Goal: Information Seeking & Learning: Compare options

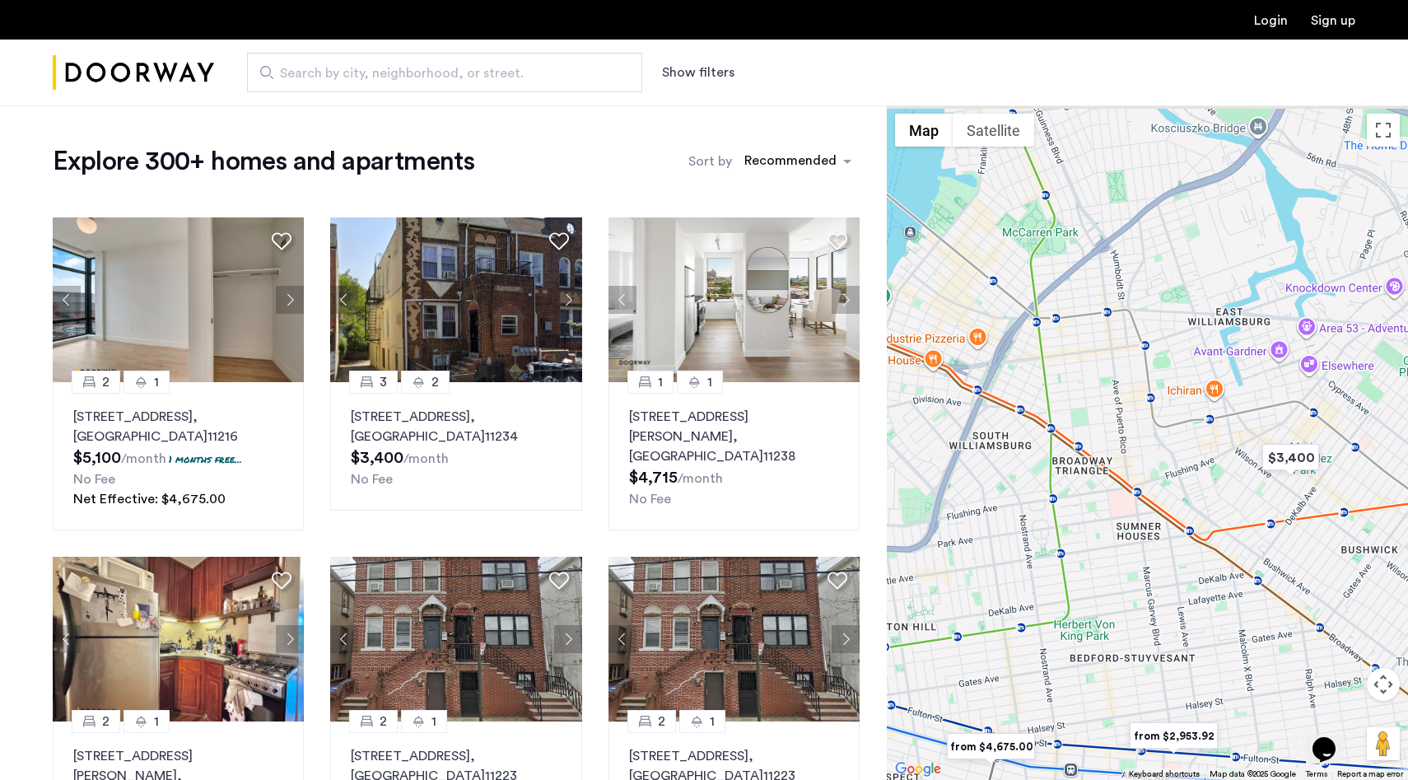
drag, startPoint x: 1134, startPoint y: 365, endPoint x: 1123, endPoint y: 542, distance: 177.4
click at [1123, 542] on div at bounding box center [1147, 442] width 521 height 674
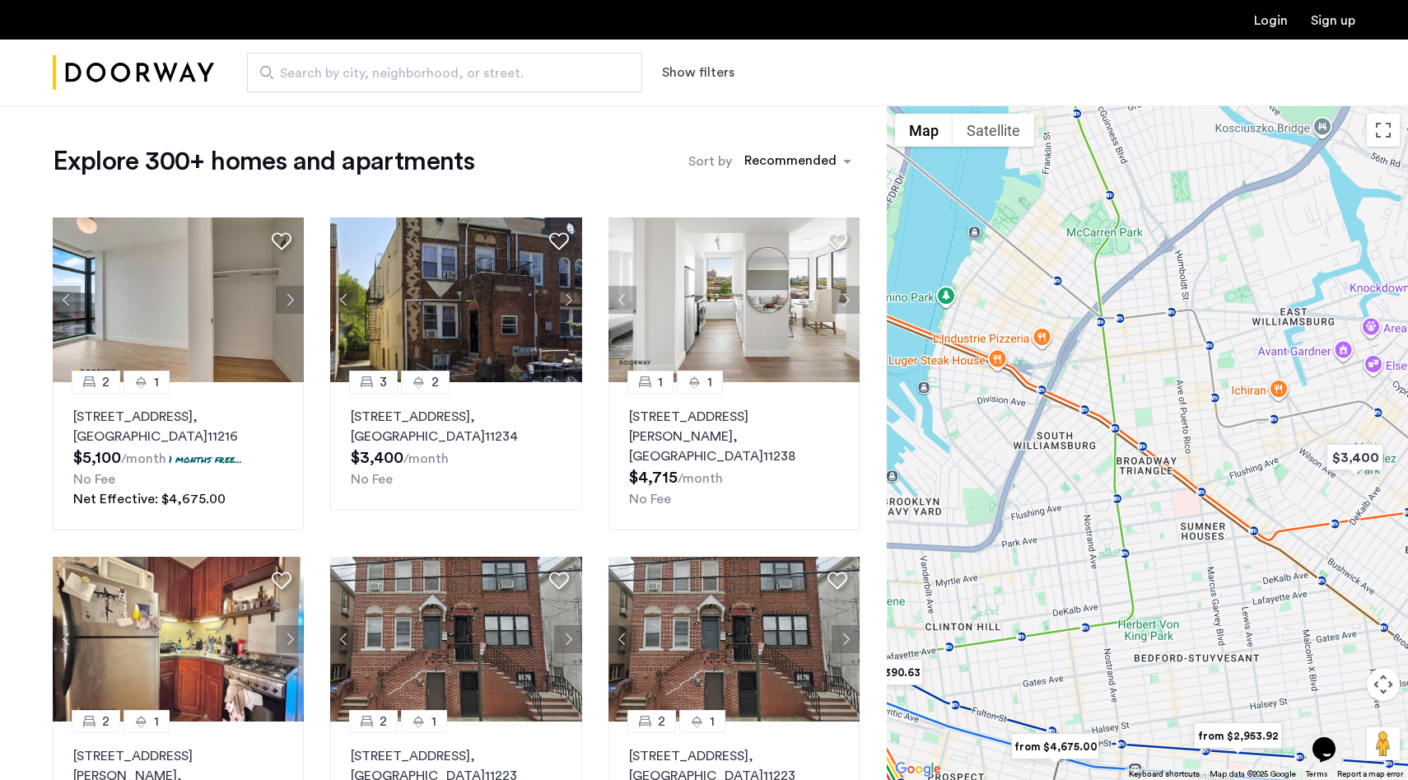
drag, startPoint x: 1103, startPoint y: 426, endPoint x: 1187, endPoint y: 424, distance: 84.0
click at [1187, 425] on div at bounding box center [1147, 442] width 521 height 674
click at [1356, 456] on img "$3,400" at bounding box center [1356, 456] width 70 height 37
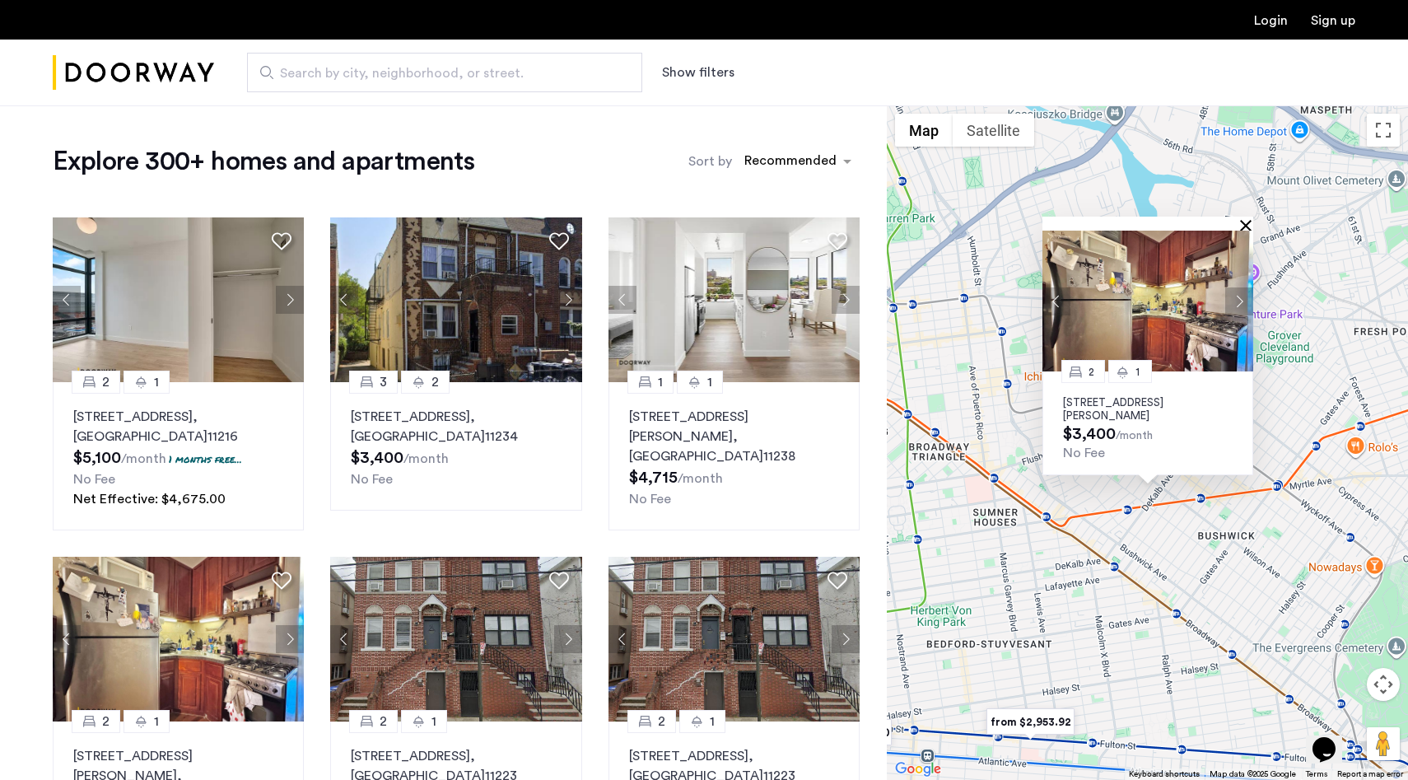
click at [1243, 222] on button "Close" at bounding box center [1249, 225] width 12 height 12
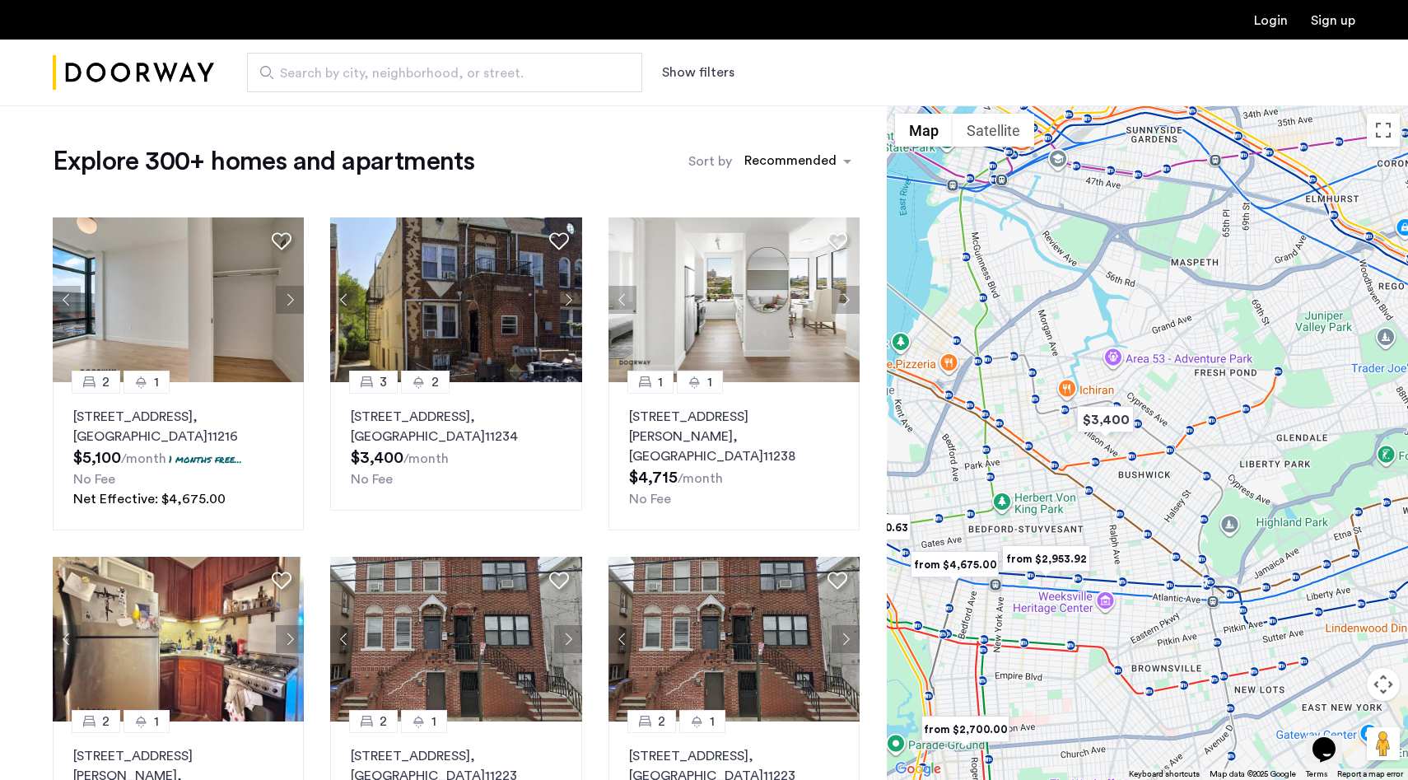
click at [711, 76] on button "Show filters" at bounding box center [698, 73] width 72 height 20
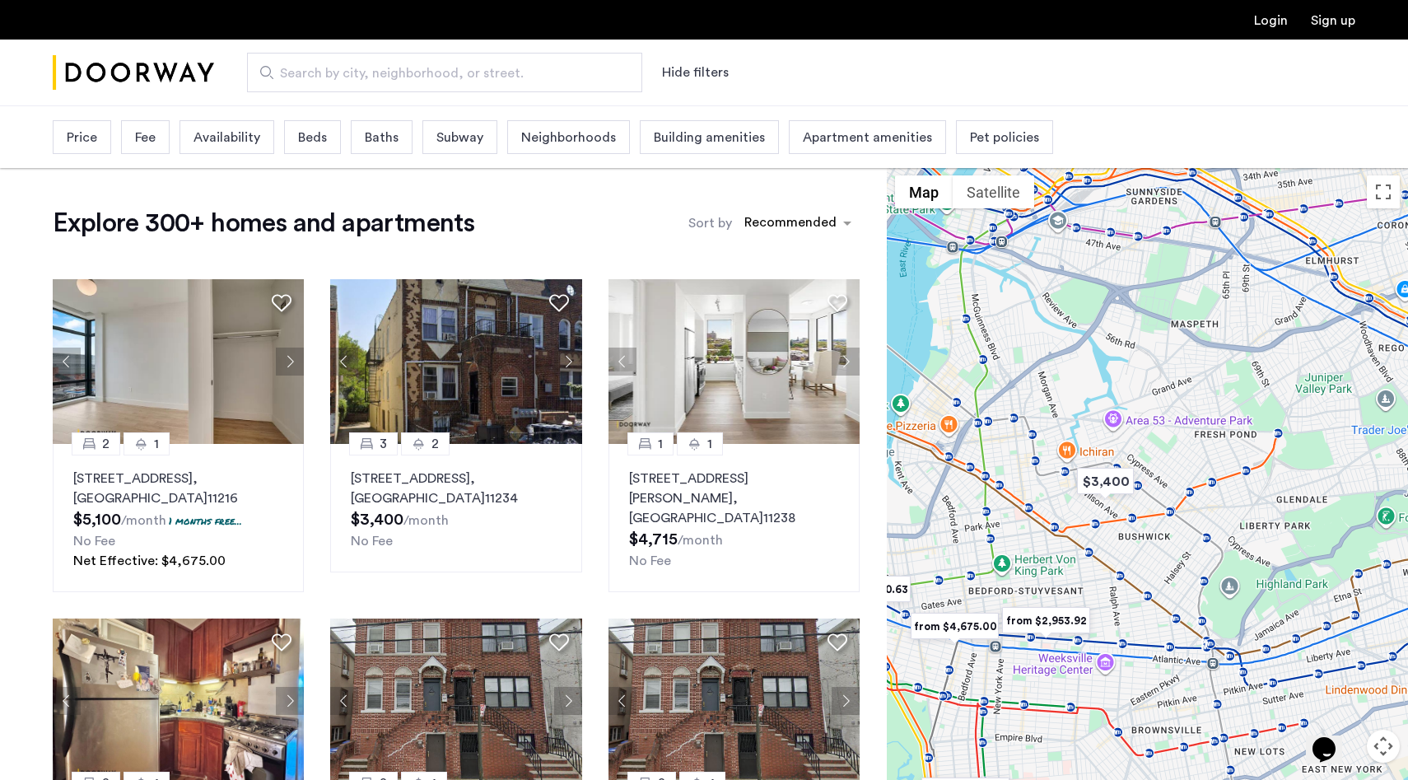
click at [310, 138] on span "Beds" at bounding box center [312, 138] width 29 height 20
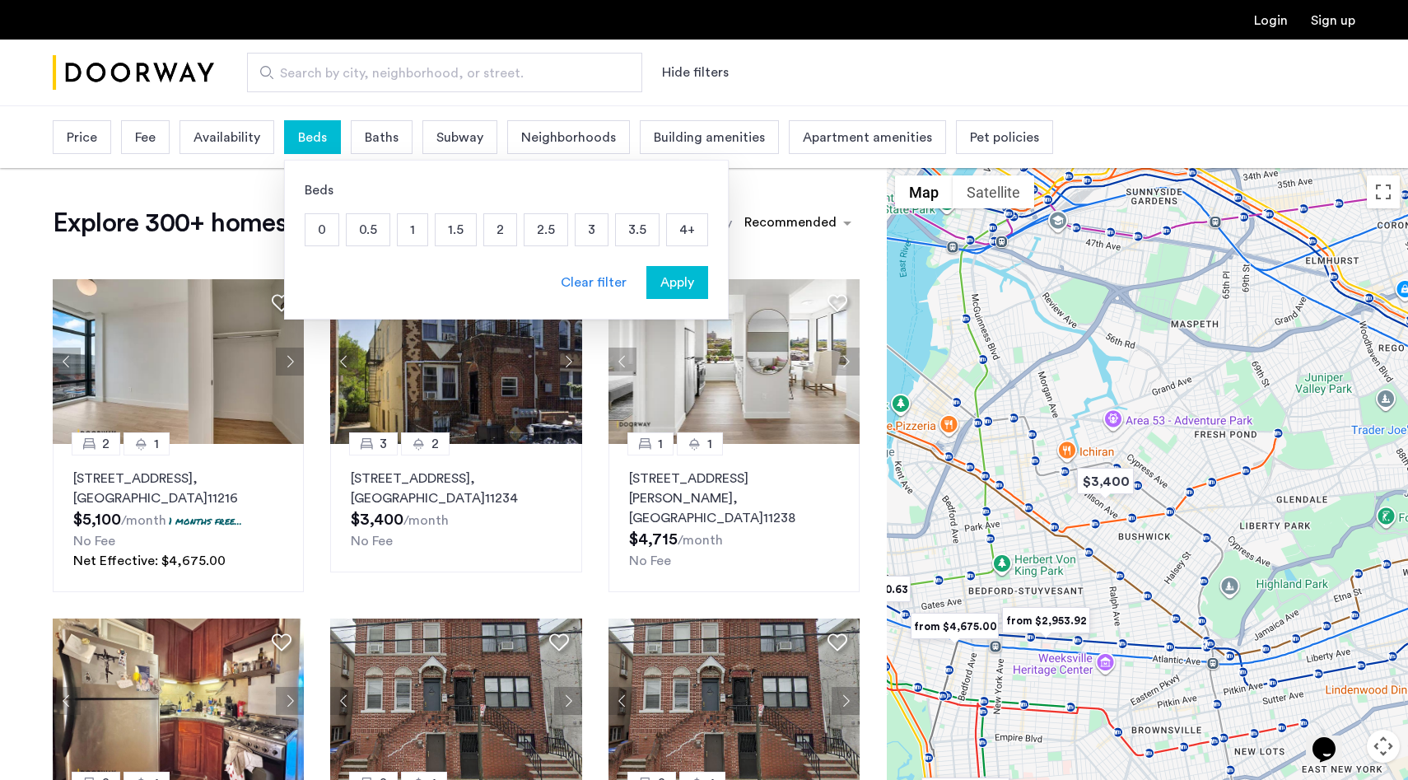
click at [685, 216] on p "4+" at bounding box center [687, 229] width 40 height 31
click at [671, 292] on span "Apply" at bounding box center [677, 283] width 34 height 20
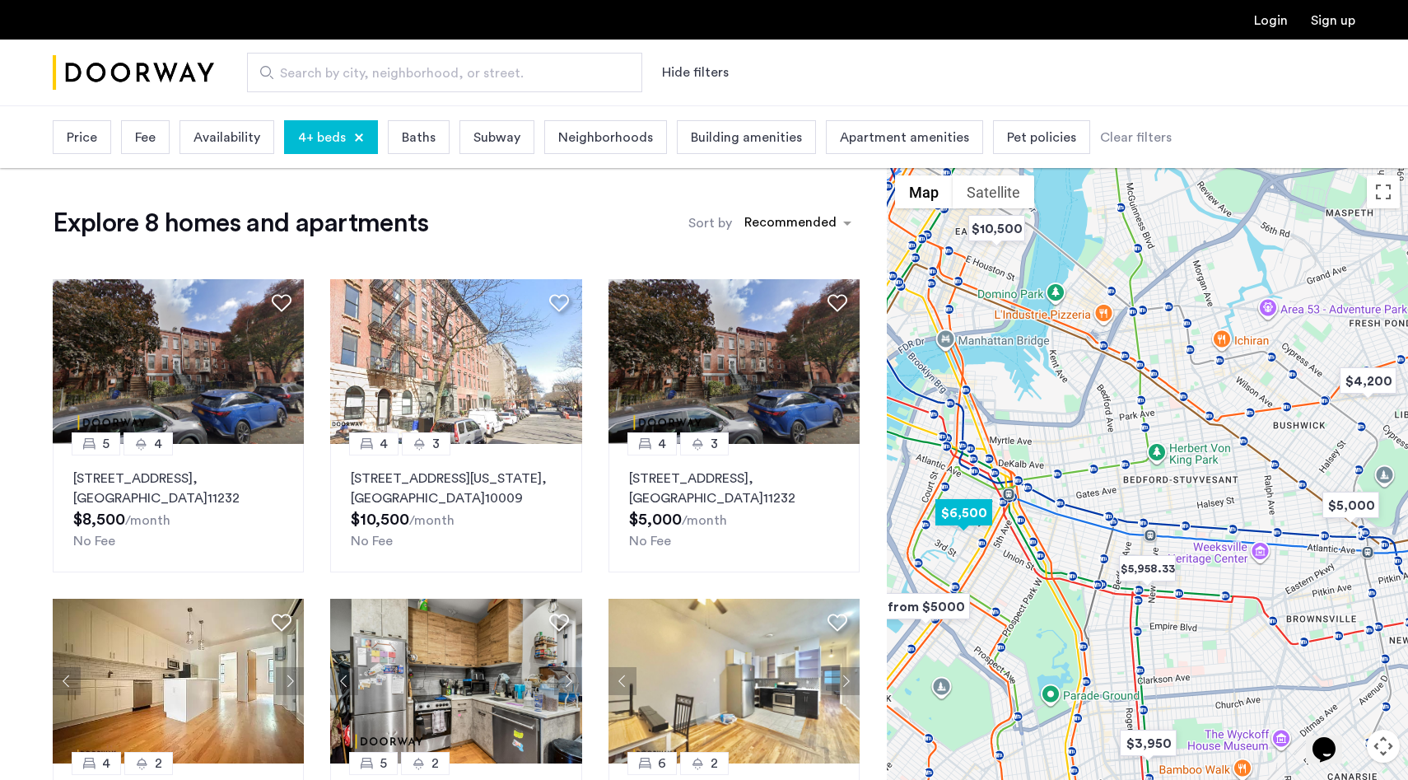
click at [948, 508] on img "$6,500" at bounding box center [964, 512] width 70 height 37
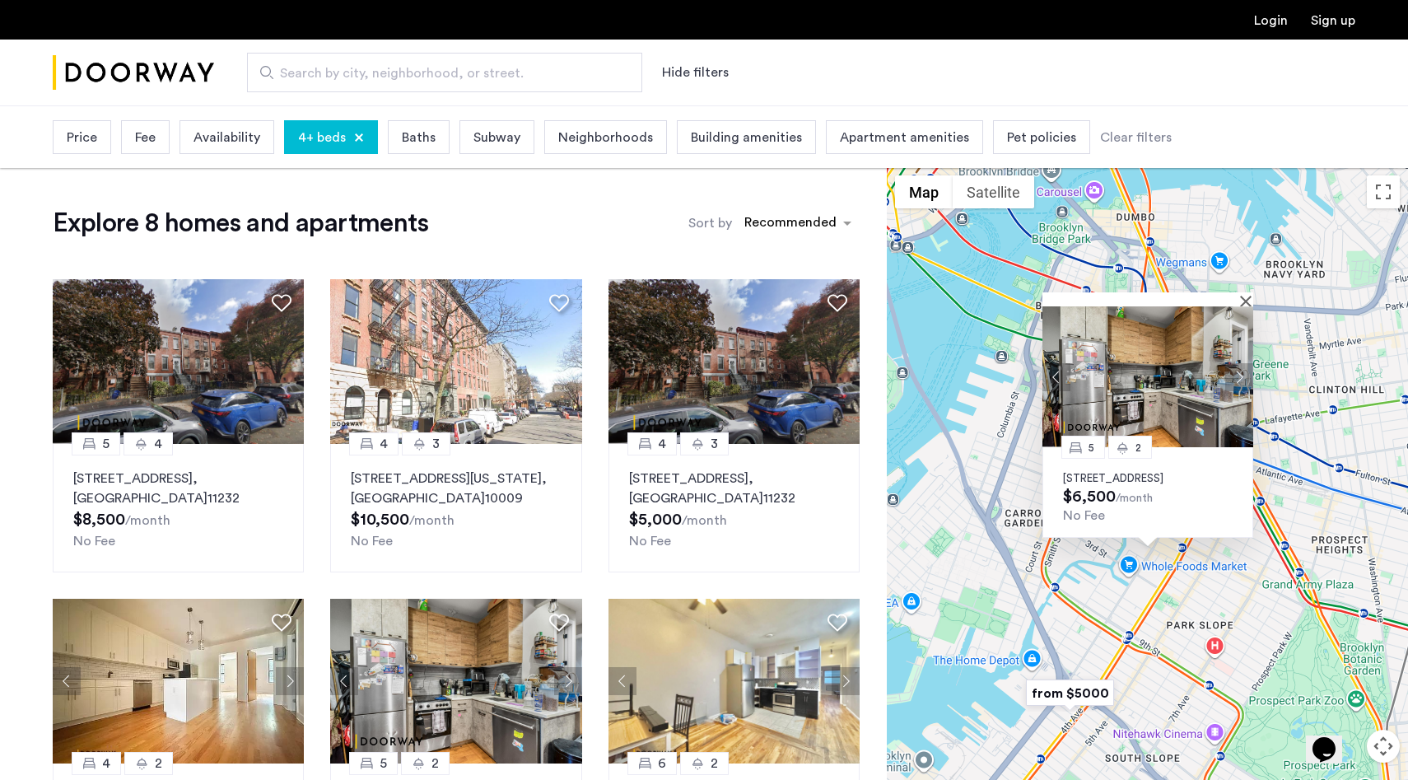
click at [1073, 688] on img "from $5000" at bounding box center [1069, 692] width 101 height 37
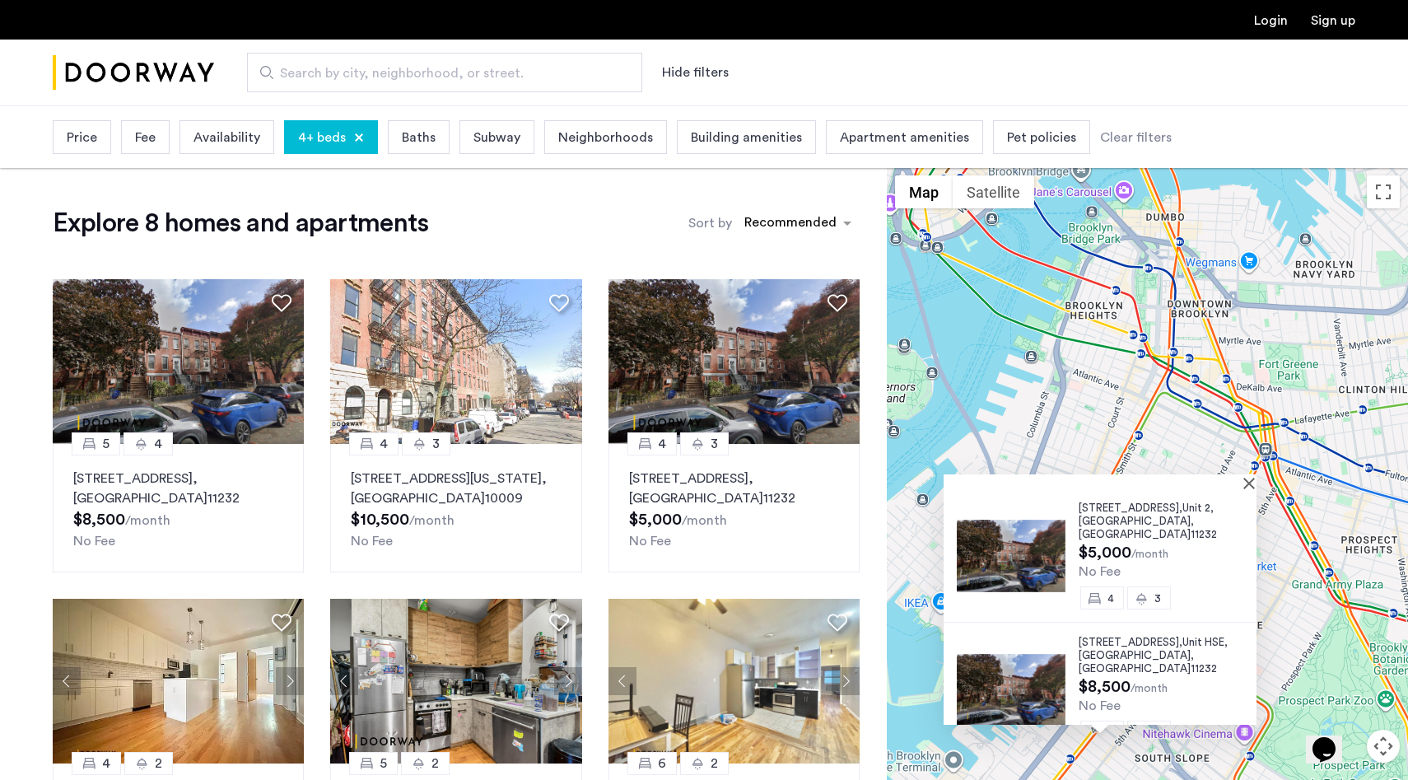
click at [1187, 417] on div "159 19th Street, Unit 2, Brooklyn , NY 11232 $5,000 /month No Fee 4 3 159 19th …" at bounding box center [1147, 504] width 521 height 674
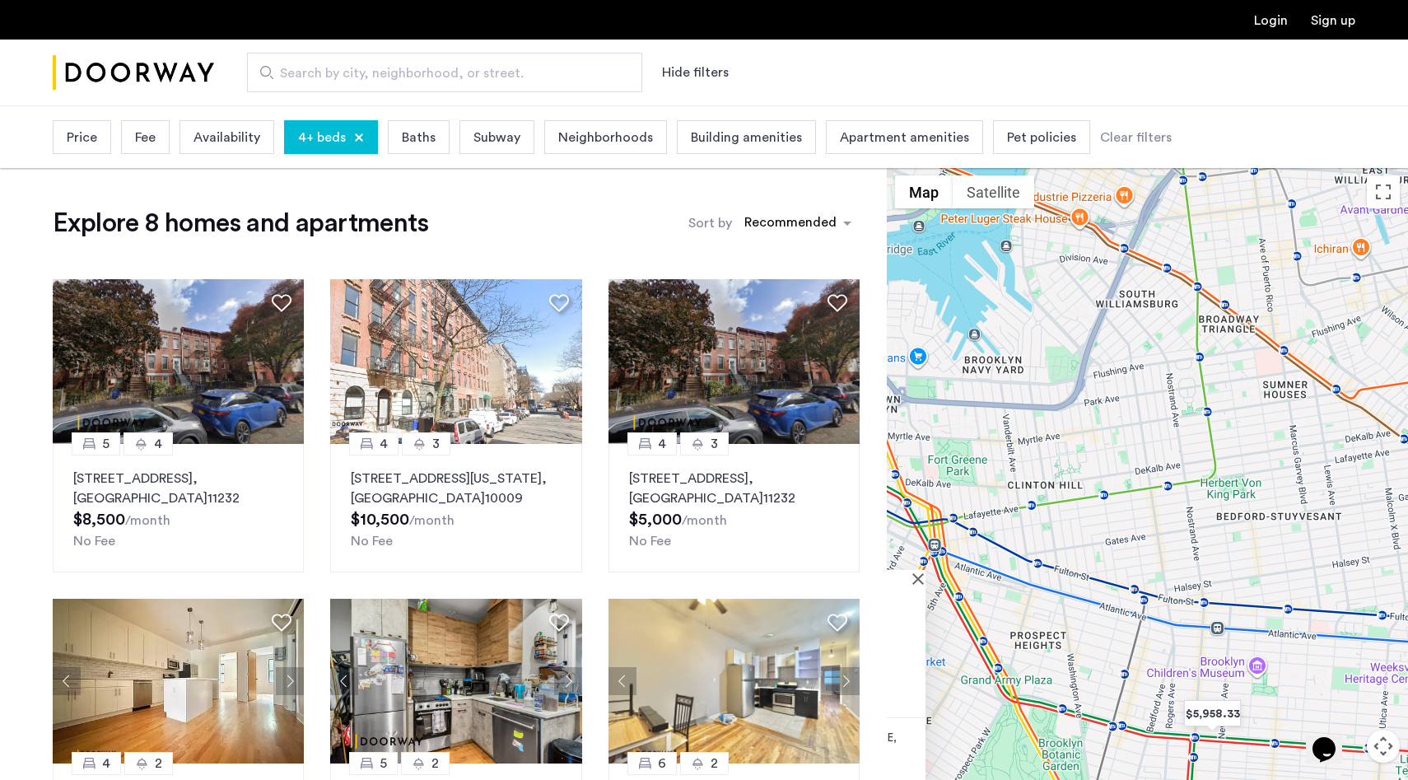
drag, startPoint x: 1282, startPoint y: 430, endPoint x: 930, endPoint y: 527, distance: 365.6
click at [930, 527] on div "159 19th Street, Unit 2, Brooklyn , NY 11232 $5,000 /month No Fee 4 3 159 19th …" at bounding box center [1147, 504] width 521 height 674
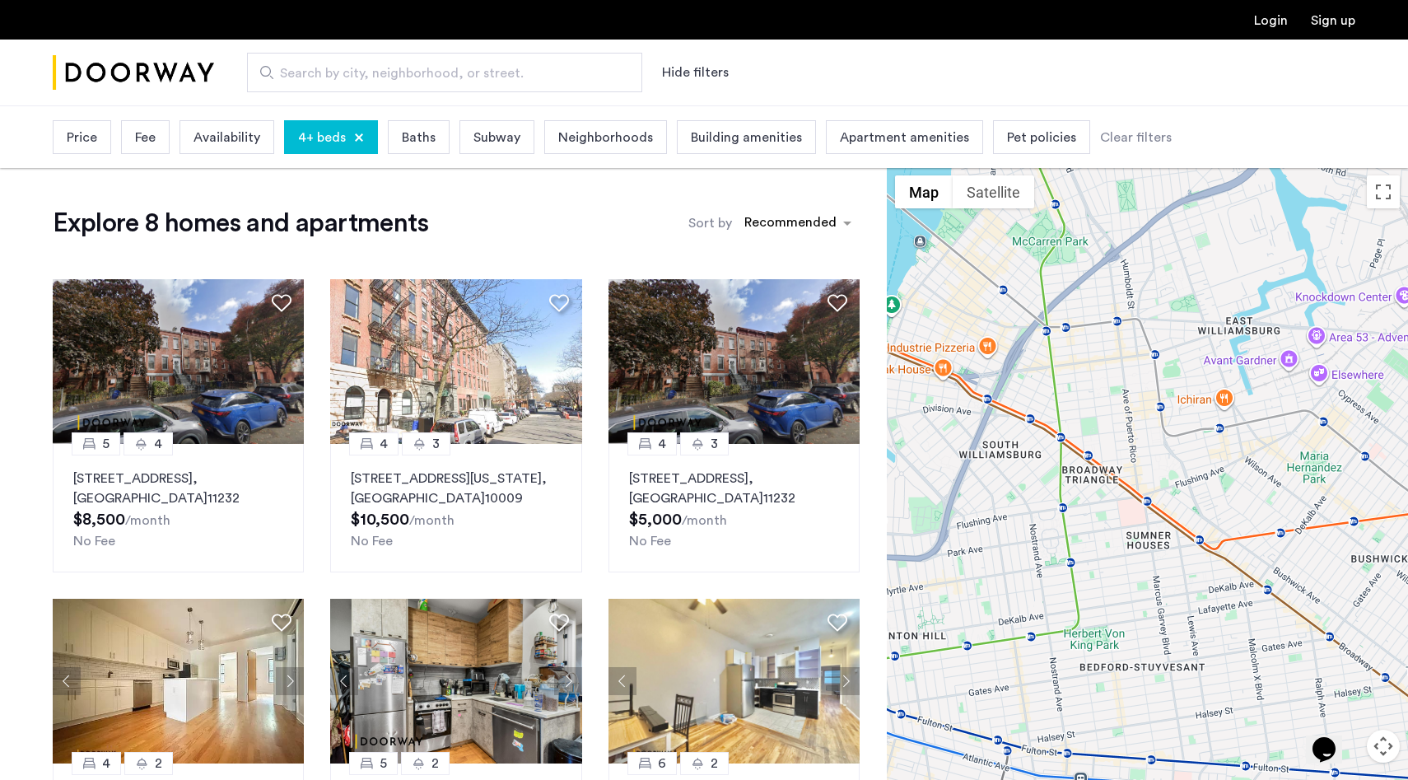
drag, startPoint x: 1206, startPoint y: 469, endPoint x: 1055, endPoint y: 633, distance: 223.8
click at [1054, 633] on div "159 19th Street, Unit 2, Brooklyn , NY 11232 $5,000 /month No Fee 4 3 159 19th …" at bounding box center [1147, 504] width 521 height 674
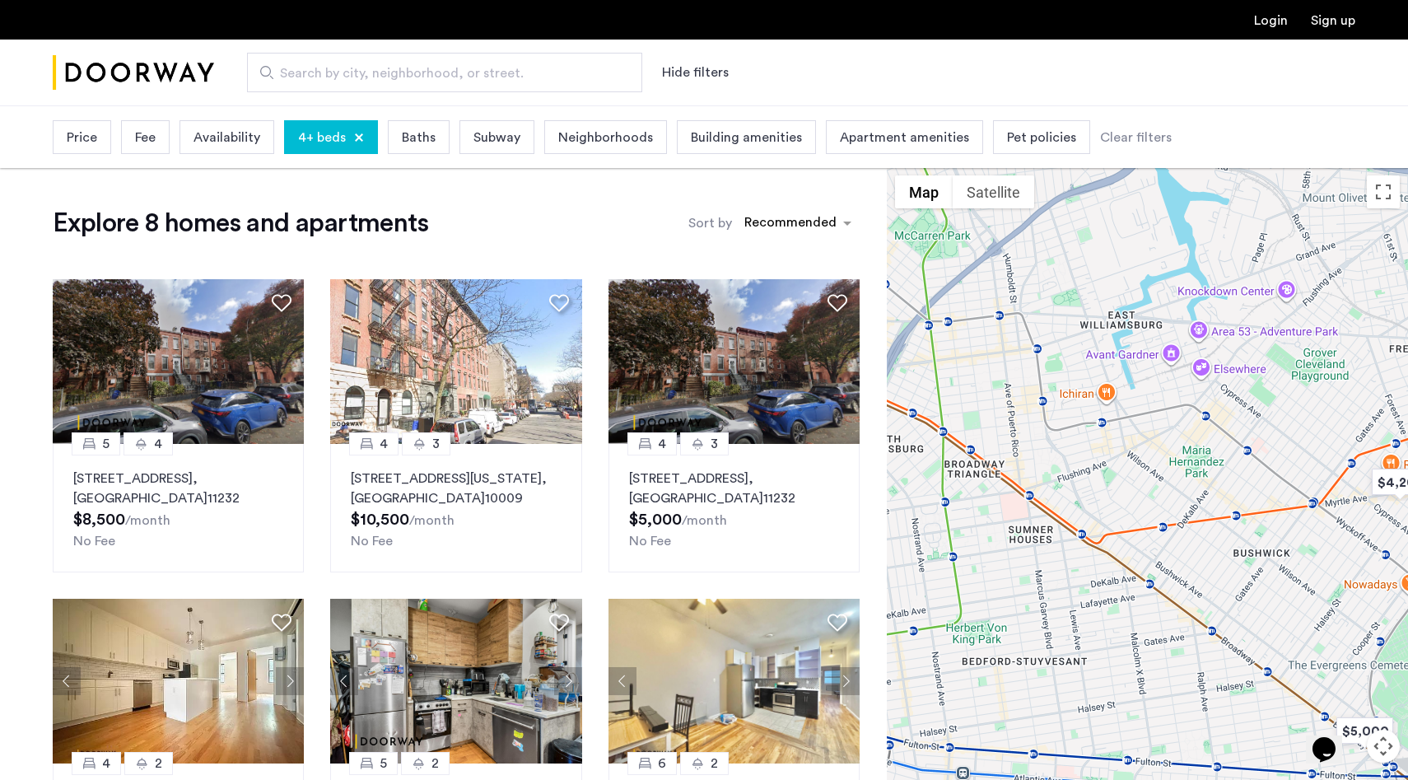
drag, startPoint x: 1271, startPoint y: 493, endPoint x: 1125, endPoint y: 488, distance: 146.7
click at [1125, 488] on div "159 19th Street, Unit 2, Brooklyn , NY 11232 $5,000 /month No Fee 4 3 159 19th …" at bounding box center [1147, 504] width 521 height 674
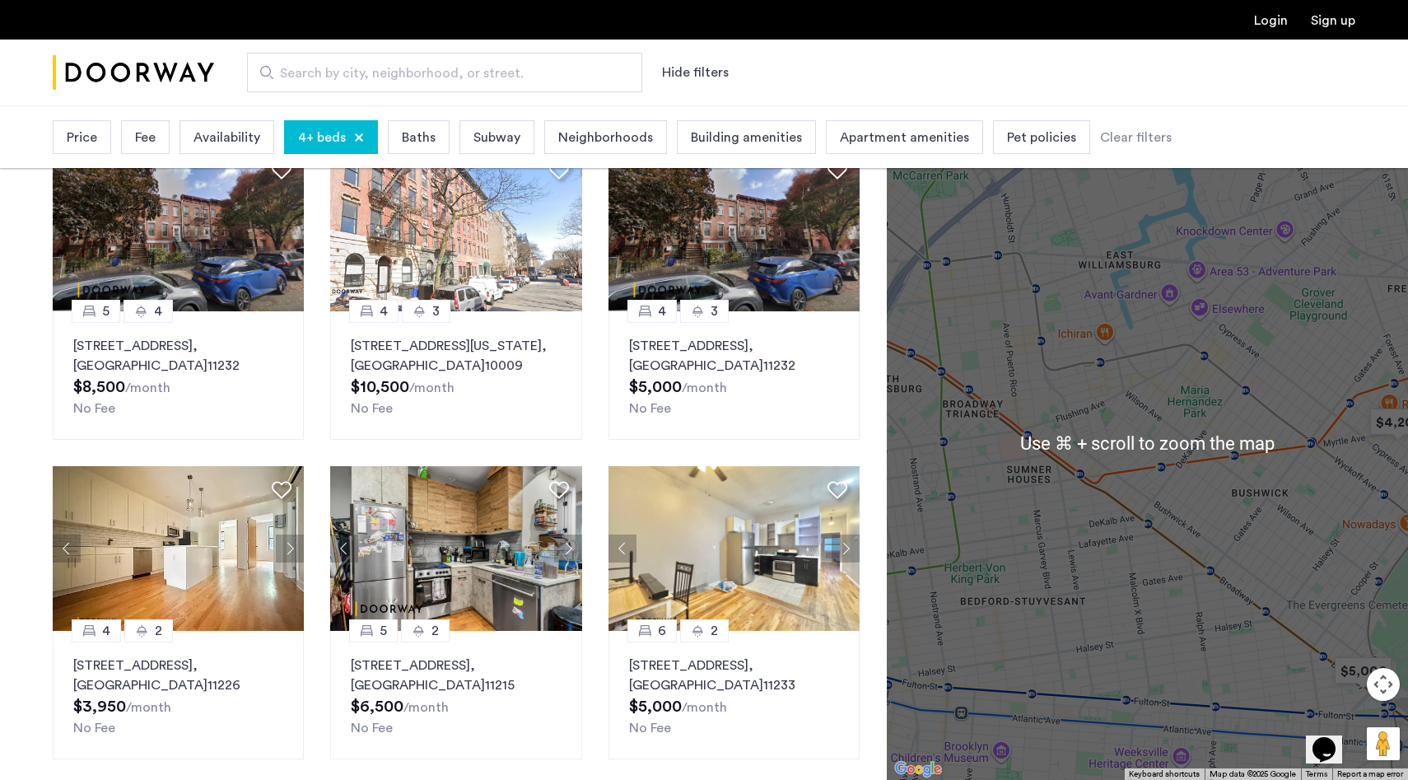
scroll to position [111, 0]
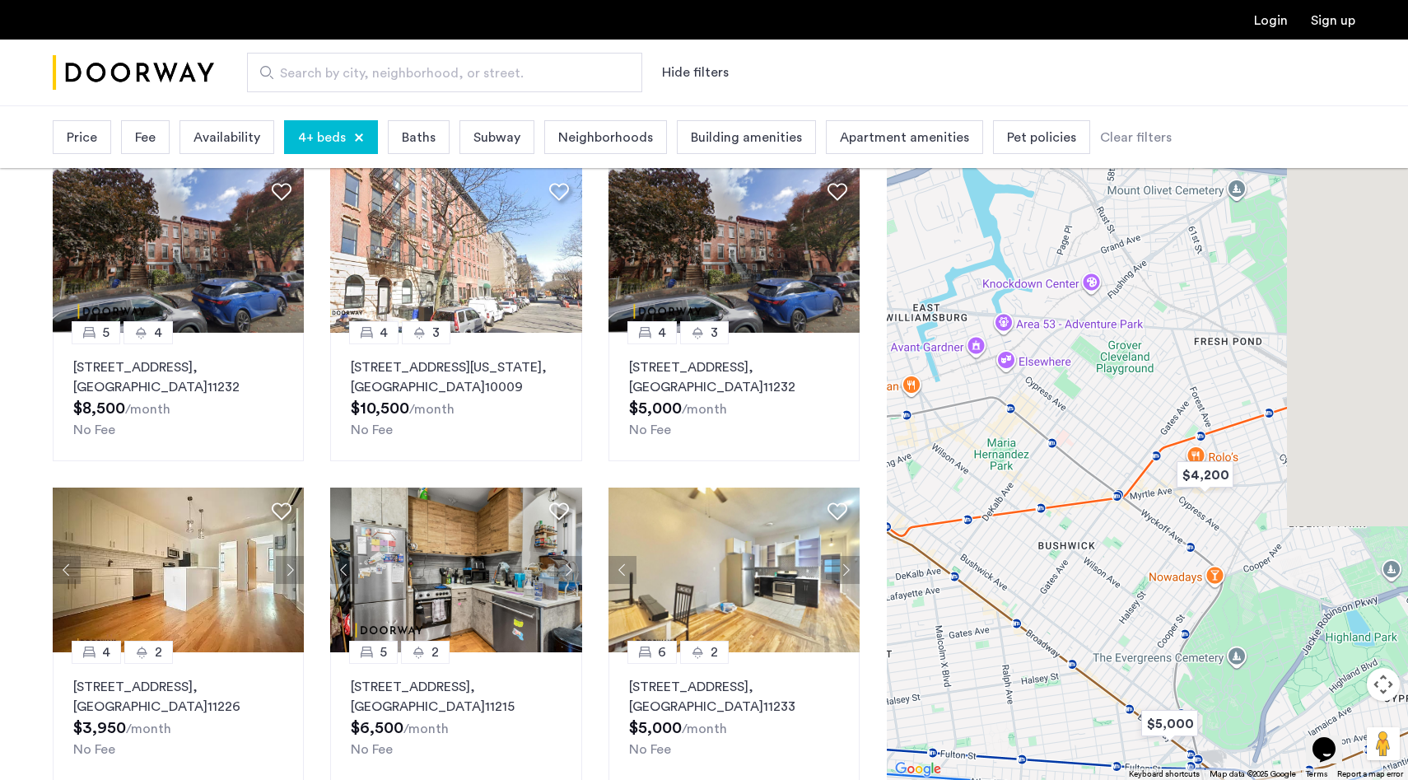
drag, startPoint x: 1190, startPoint y: 408, endPoint x: 970, endPoint y: 464, distance: 226.7
click at [970, 464] on div "159 19th Street, Unit 2, Brooklyn , NY 11232 $5,000 /month No Fee 4 3 159 19th …" at bounding box center [1147, 442] width 521 height 674
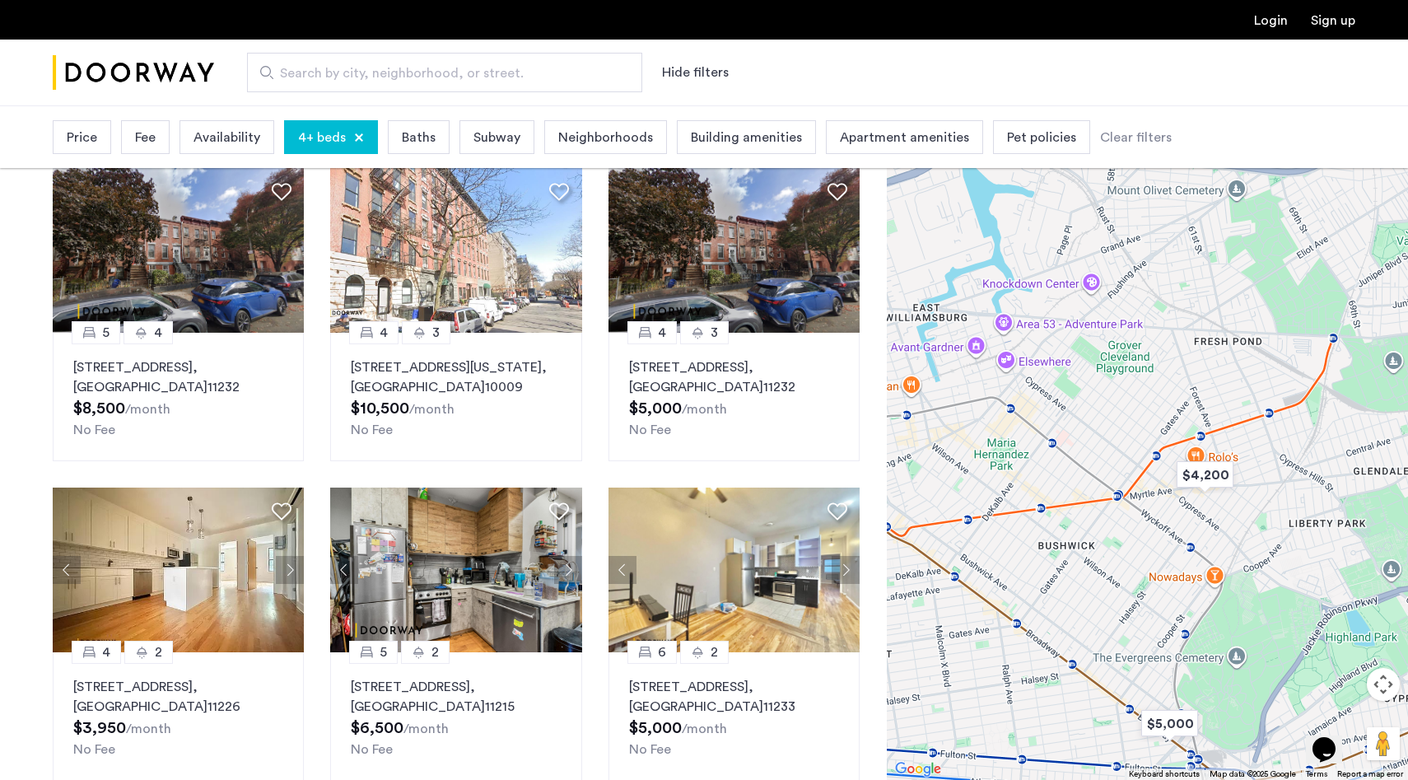
drag, startPoint x: 1009, startPoint y: 439, endPoint x: 1272, endPoint y: 473, distance: 265.8
click at [1272, 473] on div "159 19th Street, Unit 2, Brooklyn , NY 11232 $5,000 /month No Fee 4 3 159 19th …" at bounding box center [1147, 442] width 521 height 674
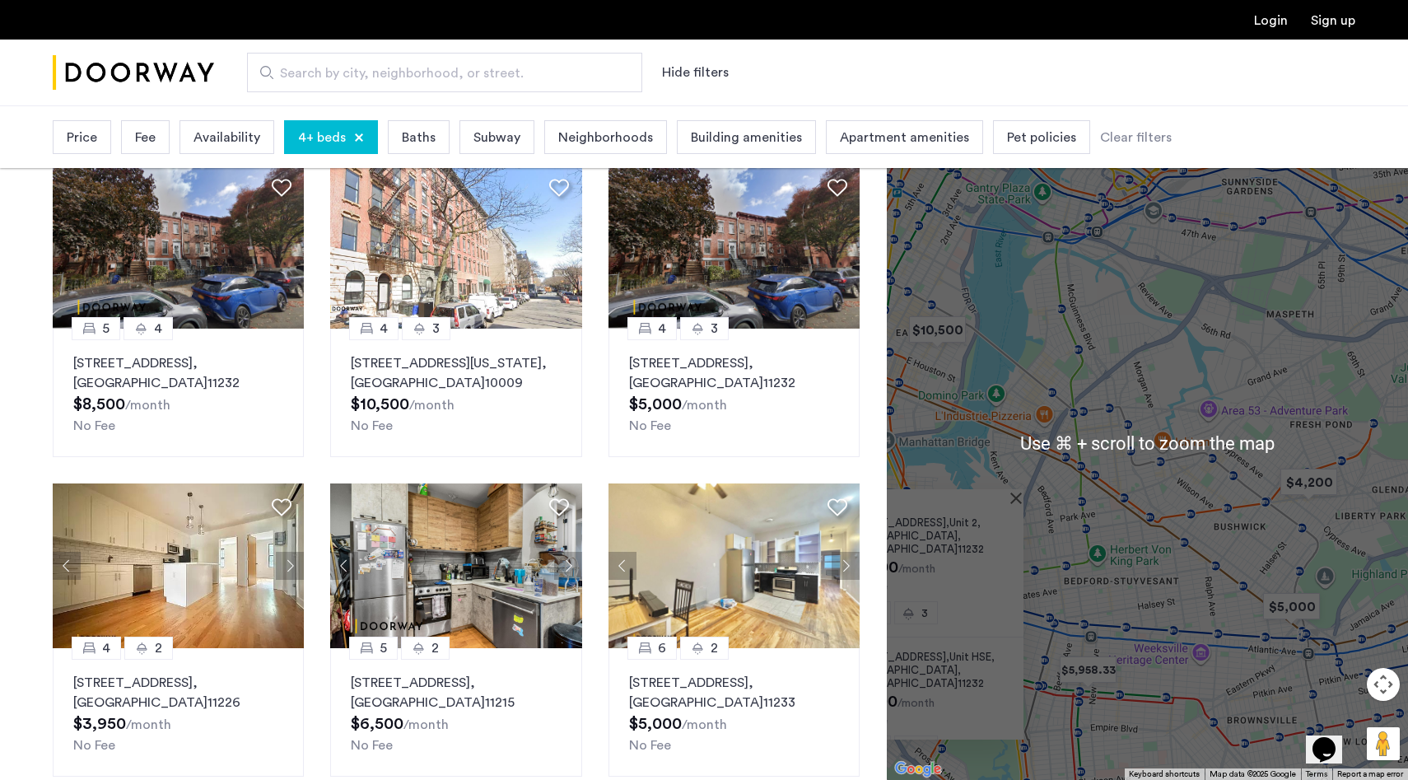
scroll to position [116, 0]
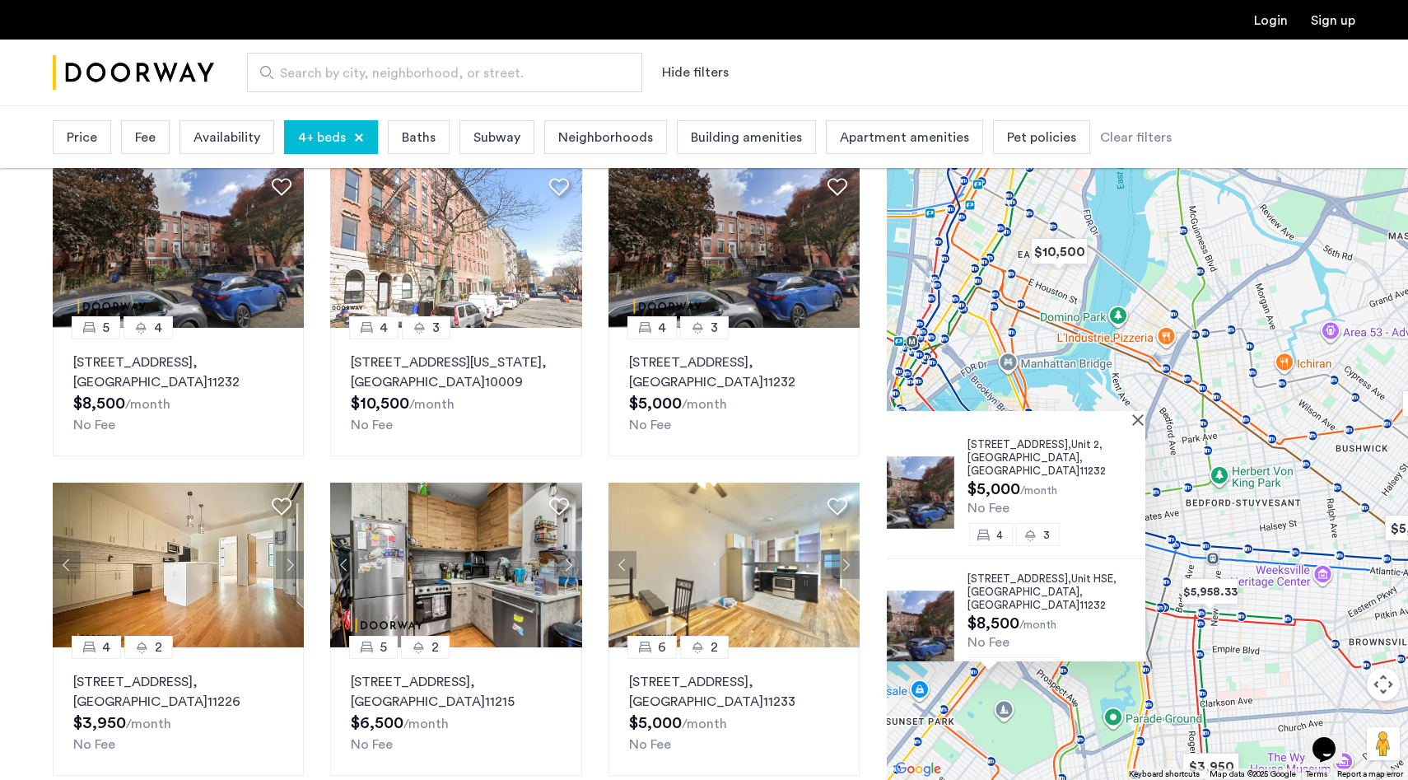
drag, startPoint x: 1072, startPoint y: 514, endPoint x: 1218, endPoint y: 415, distance: 176.1
click at [1218, 415] on div "159 19th Street, Unit 2, Brooklyn , NY 11232 $5,000 /month No Fee 4 3 159 19th …" at bounding box center [1147, 442] width 521 height 674
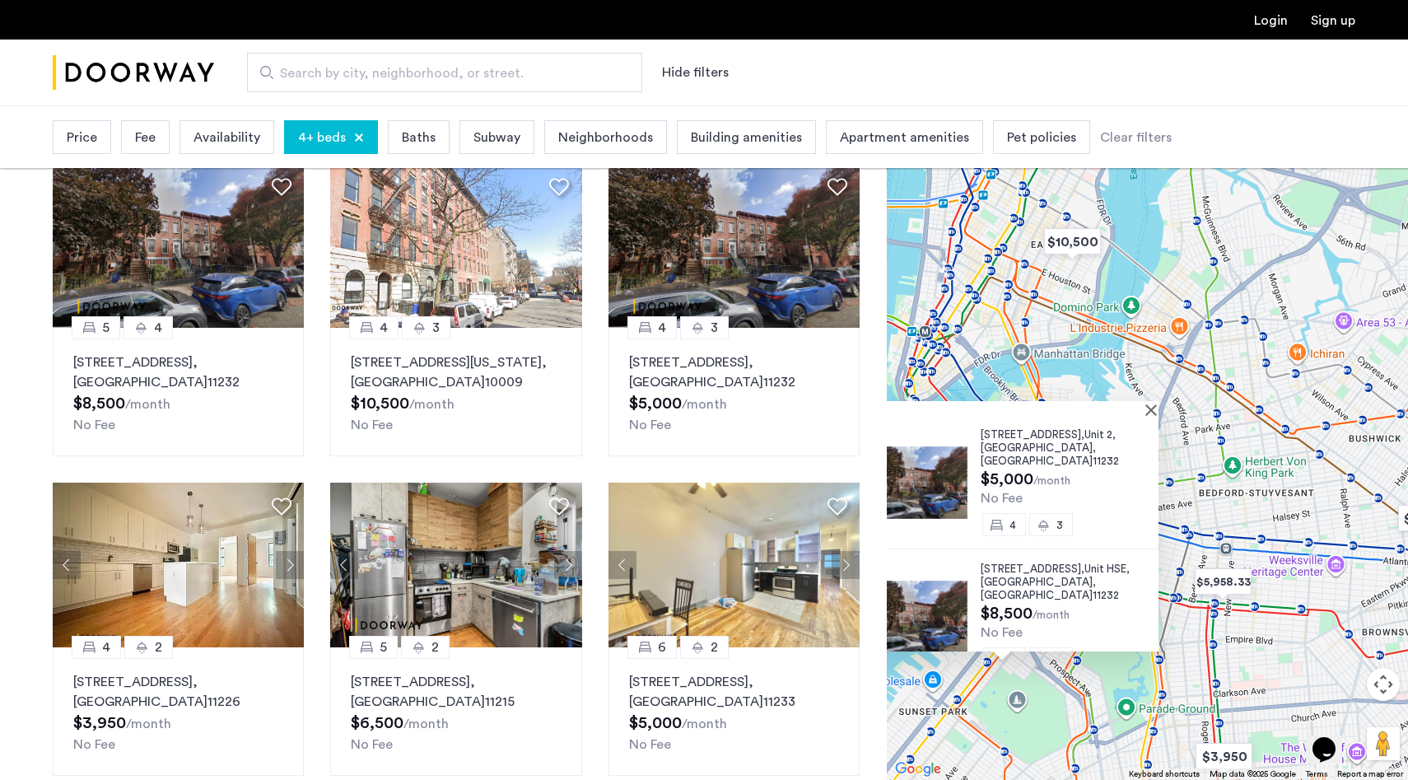
click at [1147, 403] on div at bounding box center [996, 408] width 301 height 14
click at [1159, 409] on button "Close" at bounding box center [1155, 409] width 12 height 12
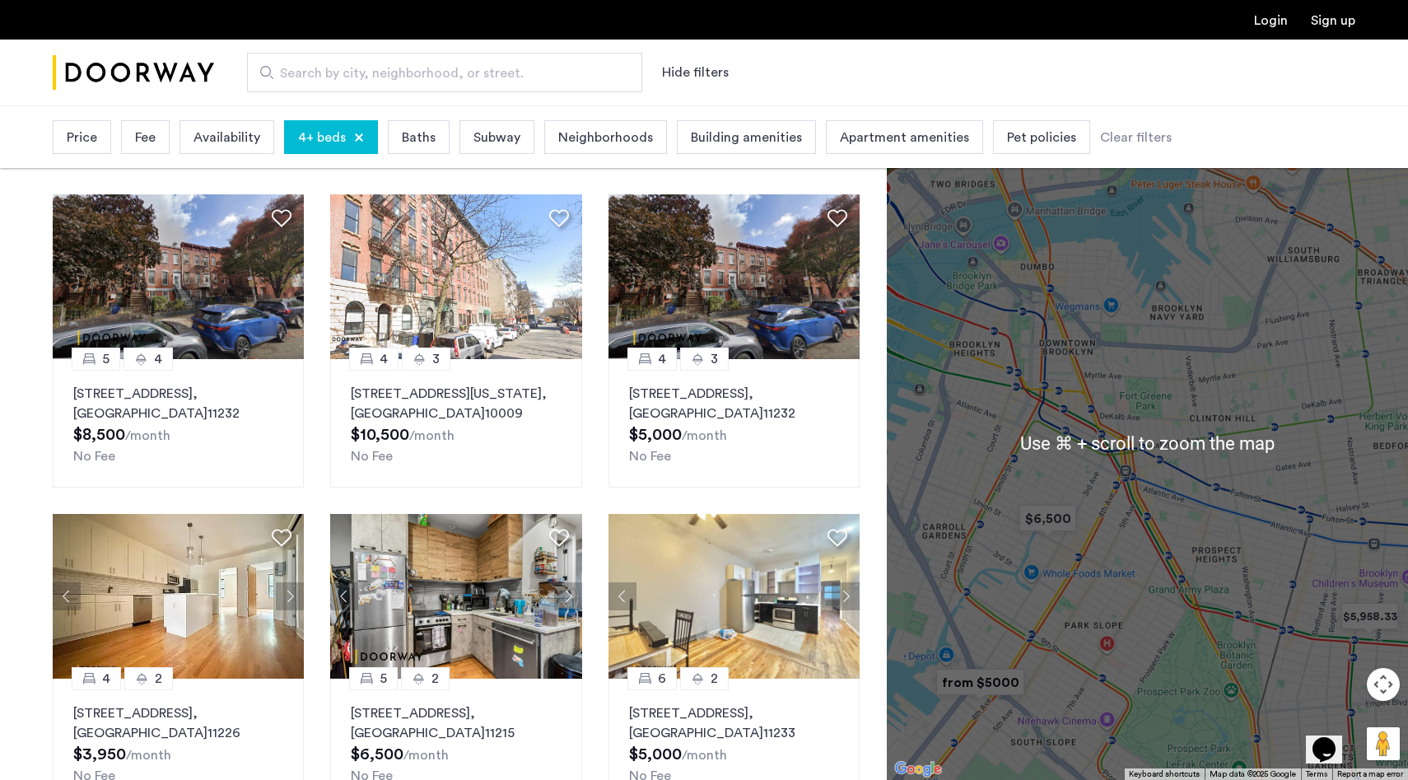
scroll to position [78, 0]
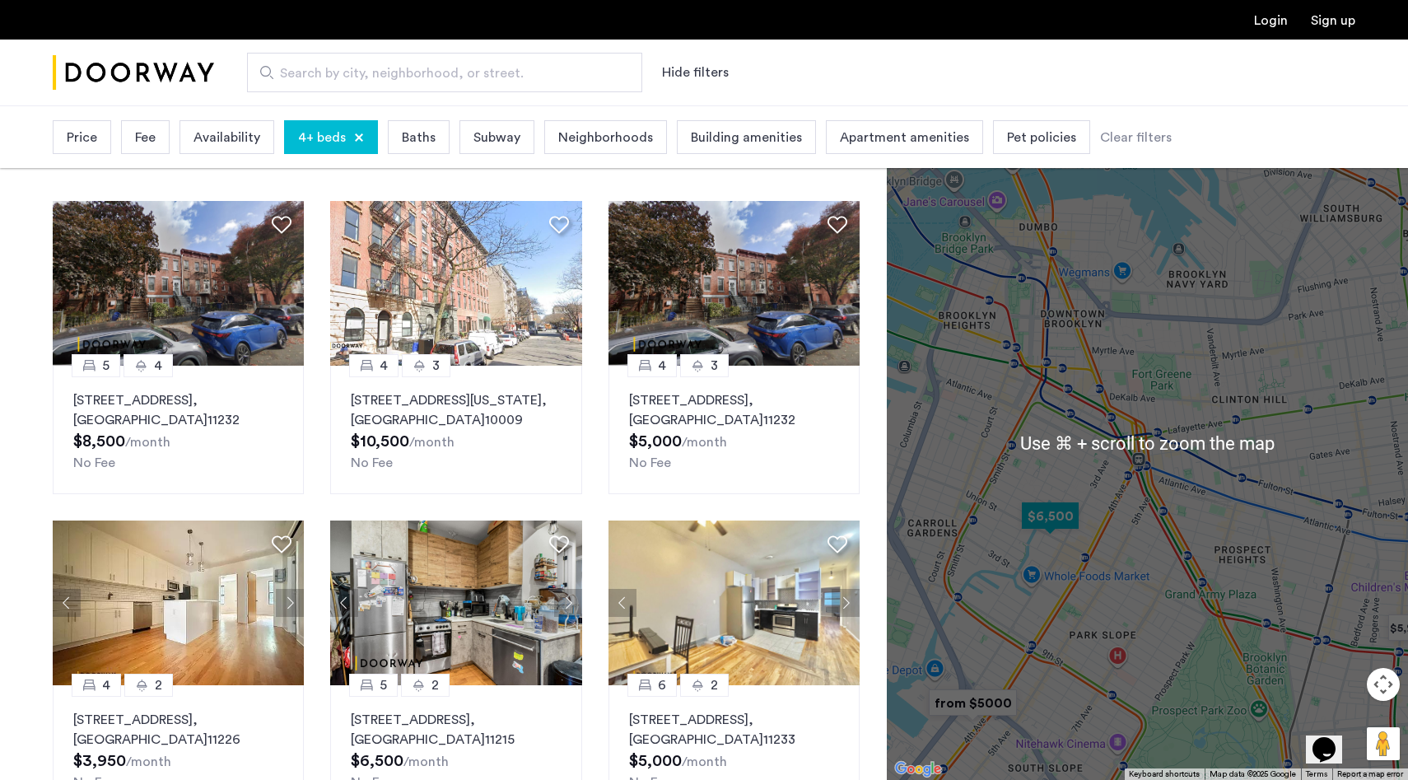
click at [1055, 513] on img "$6,500" at bounding box center [1050, 515] width 70 height 37
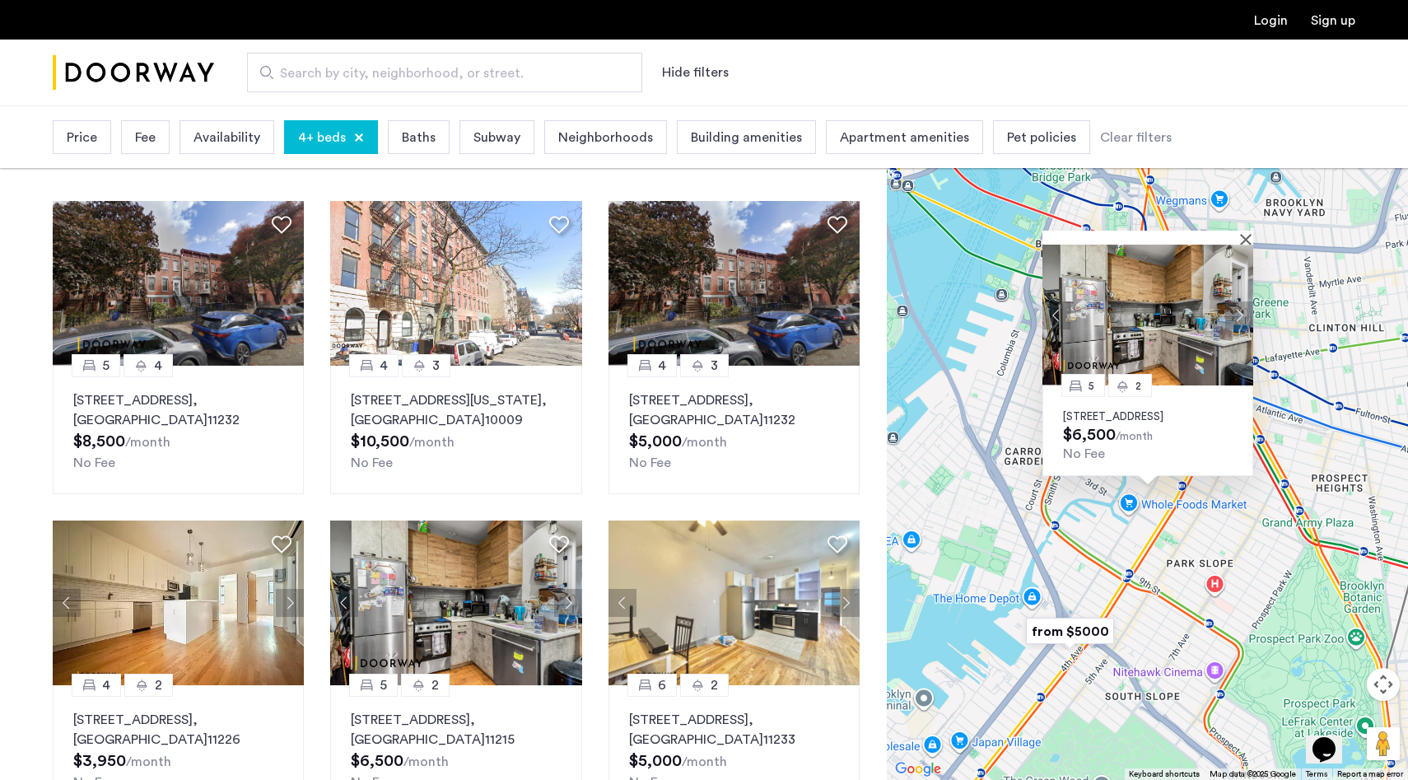
click at [1122, 623] on div "5 2 557 Union Street, Unit 1, Brooklyn, NY 11215 $6,500 /month No Fee" at bounding box center [1147, 442] width 521 height 674
click at [1067, 627] on img "from $5000" at bounding box center [1069, 631] width 101 height 37
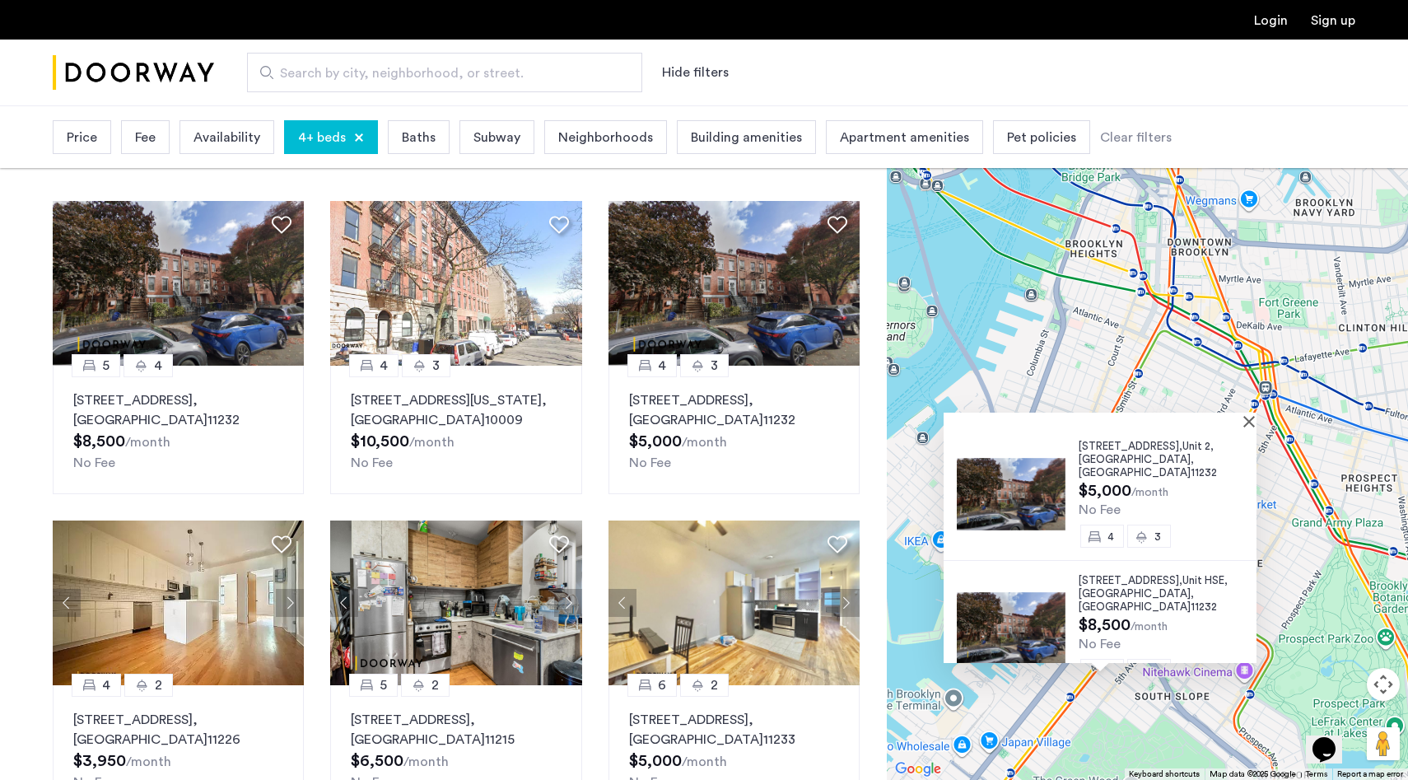
click at [1109, 301] on div "159 19th Street, Unit 2, Brooklyn , NY 11232 $5,000 /month No Fee 4 3 159 19th …" at bounding box center [1147, 442] width 521 height 674
click at [1191, 371] on div "159 19th Street, Unit 2, Brooklyn , NY 11232 $5,000 /month No Fee 4 3 159 19th …" at bounding box center [1147, 442] width 521 height 674
click at [1182, 448] on span "Unit 2," at bounding box center [1197, 446] width 31 height 11
click at [1147, 323] on div "159 19th Street, Unit 2, Brooklyn , NY 11232 $5,000 /month No Fee 4 3 159 19th …" at bounding box center [1147, 442] width 521 height 674
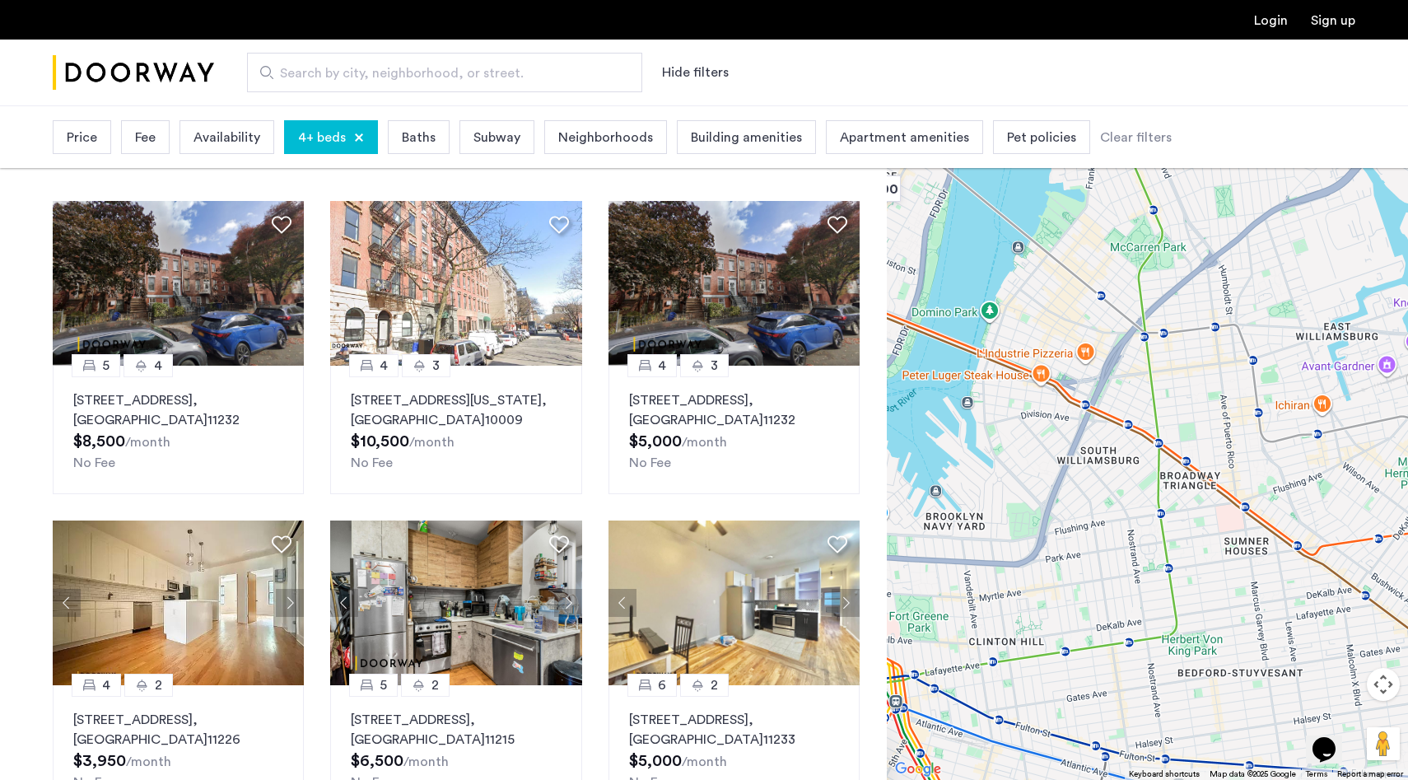
drag, startPoint x: 1263, startPoint y: 326, endPoint x: 888, endPoint y: 646, distance: 493.0
click at [888, 646] on div "159 19th Street, Unit 2, Brooklyn , NY 11232 $5,000 /month No Fee 4 3 159 19th …" at bounding box center [1147, 442] width 521 height 674
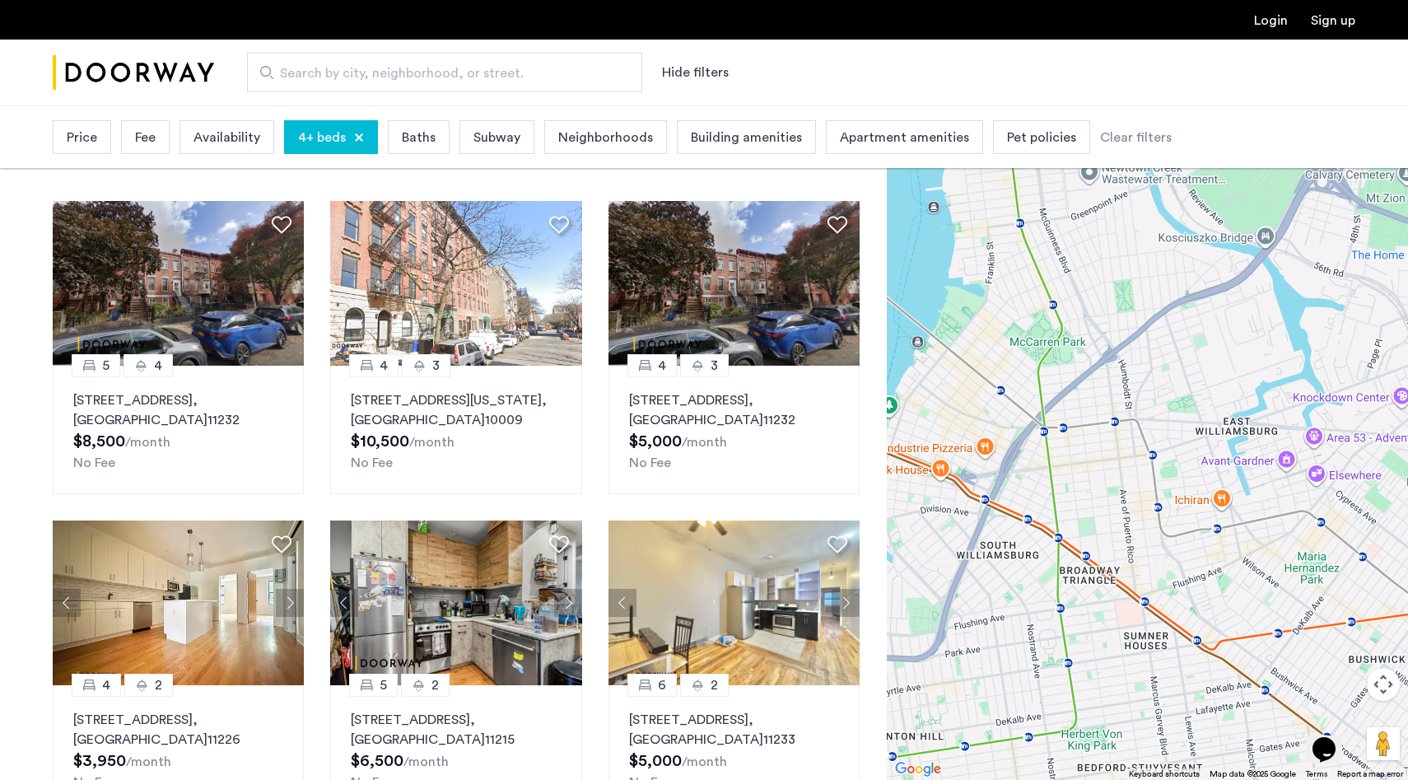
drag, startPoint x: 1226, startPoint y: 489, endPoint x: 1182, endPoint y: 501, distance: 46.2
click at [1182, 501] on div "159 19th Street, Unit 2, Brooklyn , NY 11232 $5,000 /month No Fee 4 3 159 19th …" at bounding box center [1147, 442] width 521 height 674
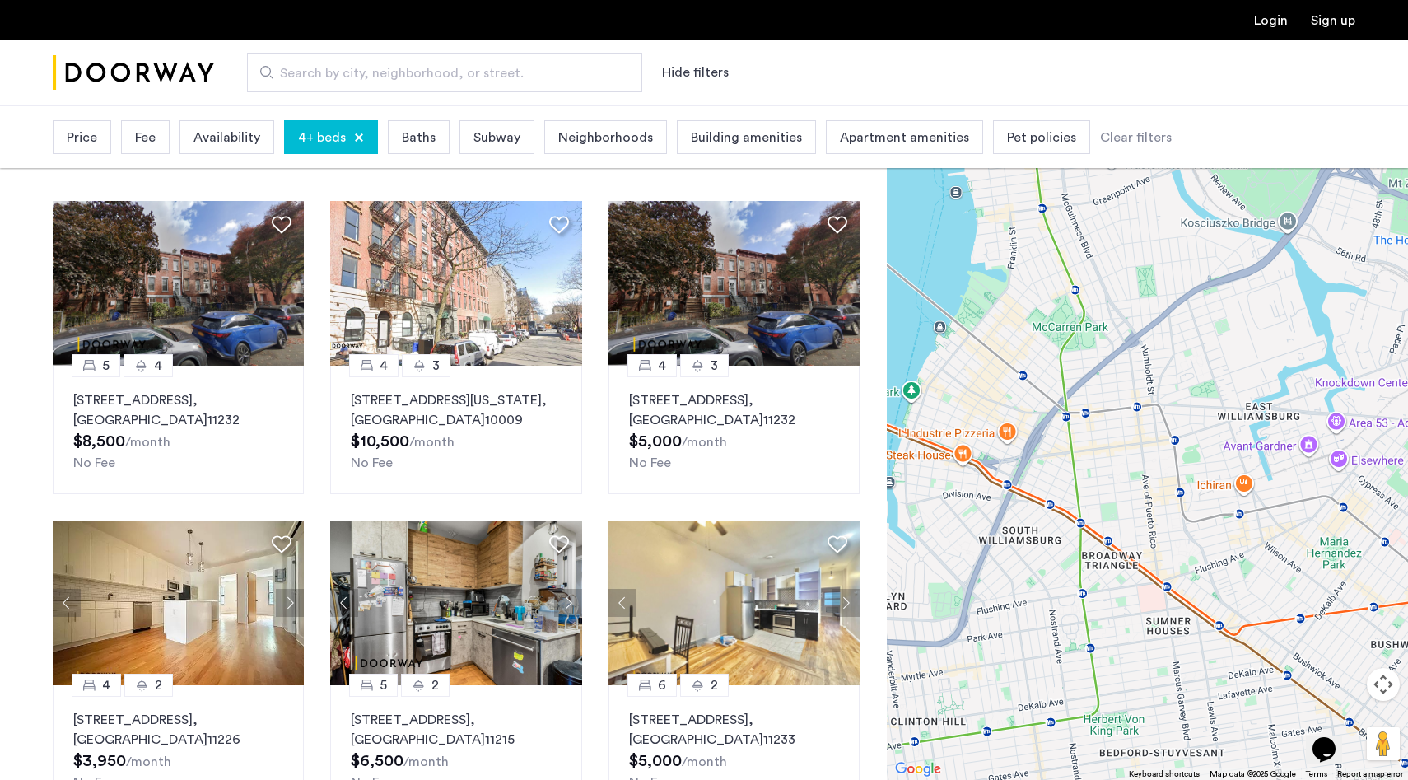
click at [1384, 684] on button "Map camera controls" at bounding box center [1383, 684] width 33 height 33
click at [1348, 713] on button "Zoom out" at bounding box center [1342, 725] width 33 height 33
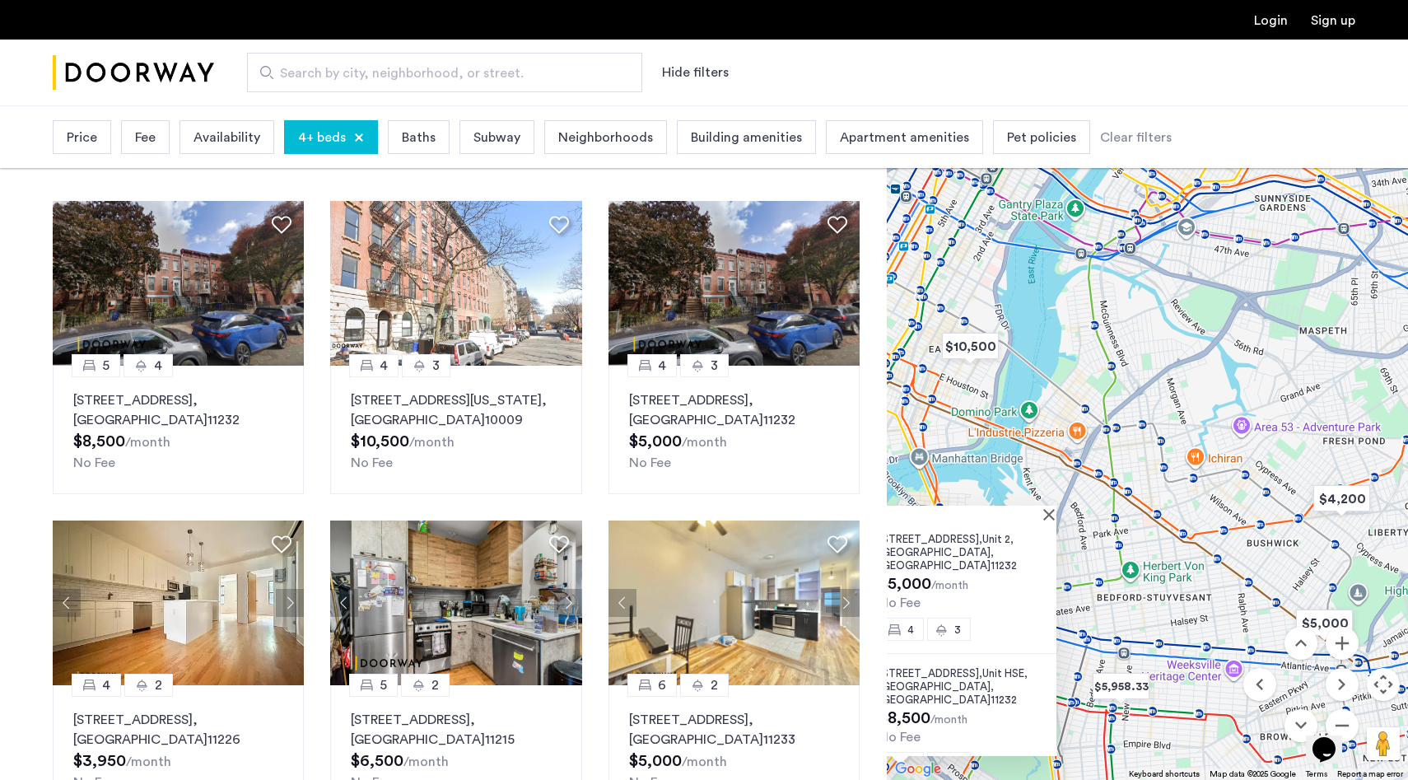
click at [1177, 426] on div "159 19th Street, Unit 2, Brooklyn , NY 11232 $5,000 /month No Fee 4 3 159 19th …" at bounding box center [1147, 442] width 521 height 674
click at [968, 348] on img "$10,500" at bounding box center [970, 346] width 70 height 37
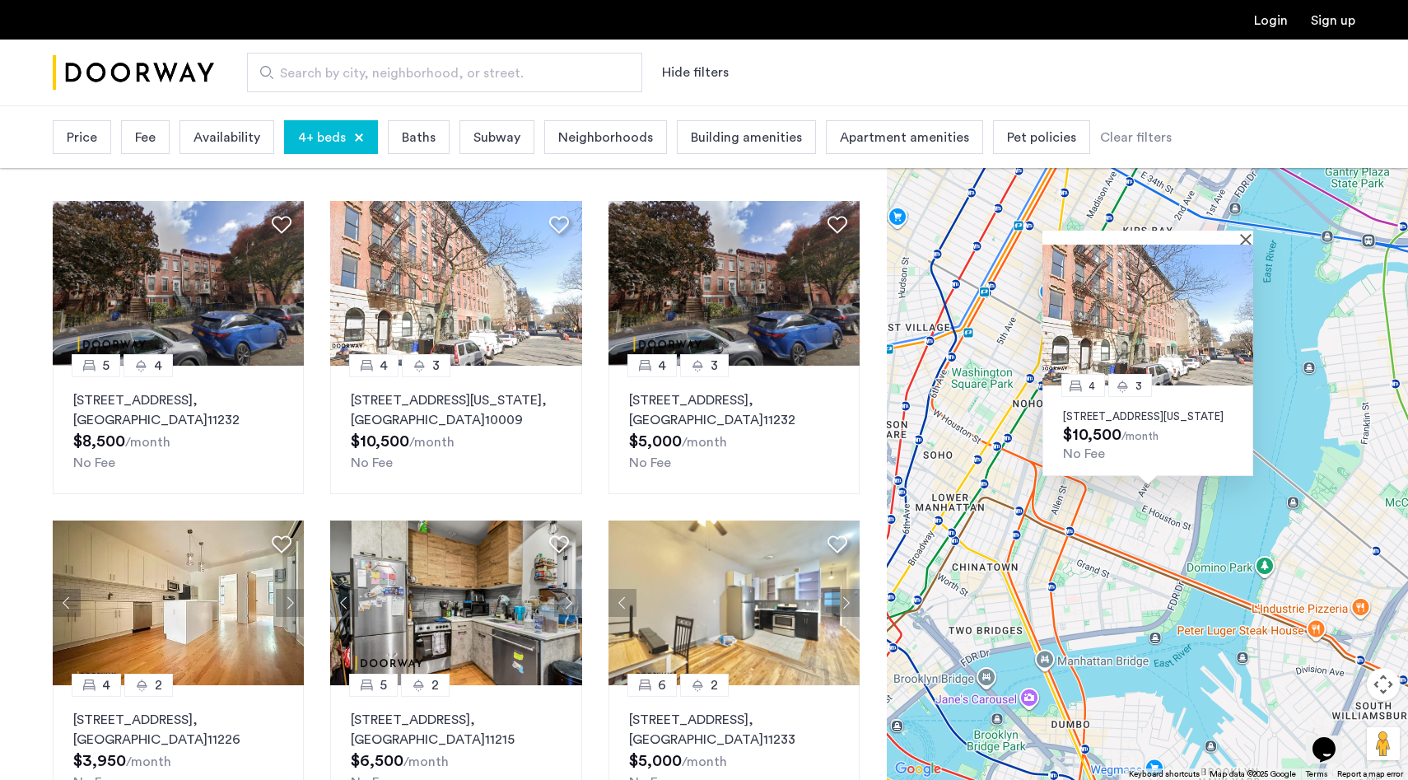
click at [1122, 410] on p "631 East 6th Street, Unit 1B, New York, NY 10009" at bounding box center [1148, 416] width 170 height 13
click at [959, 310] on div "4 3 631 East 6th Street, Unit 1B, New York, NY 10009 $10,500 /month No Fee" at bounding box center [1147, 442] width 521 height 674
click at [1001, 232] on div "4 3 631 East 6th Street, Unit 1B, New York, NY 10009 $10,500 /month No Fee" at bounding box center [1147, 442] width 521 height 674
click at [1244, 233] on button "Close" at bounding box center [1249, 239] width 12 height 12
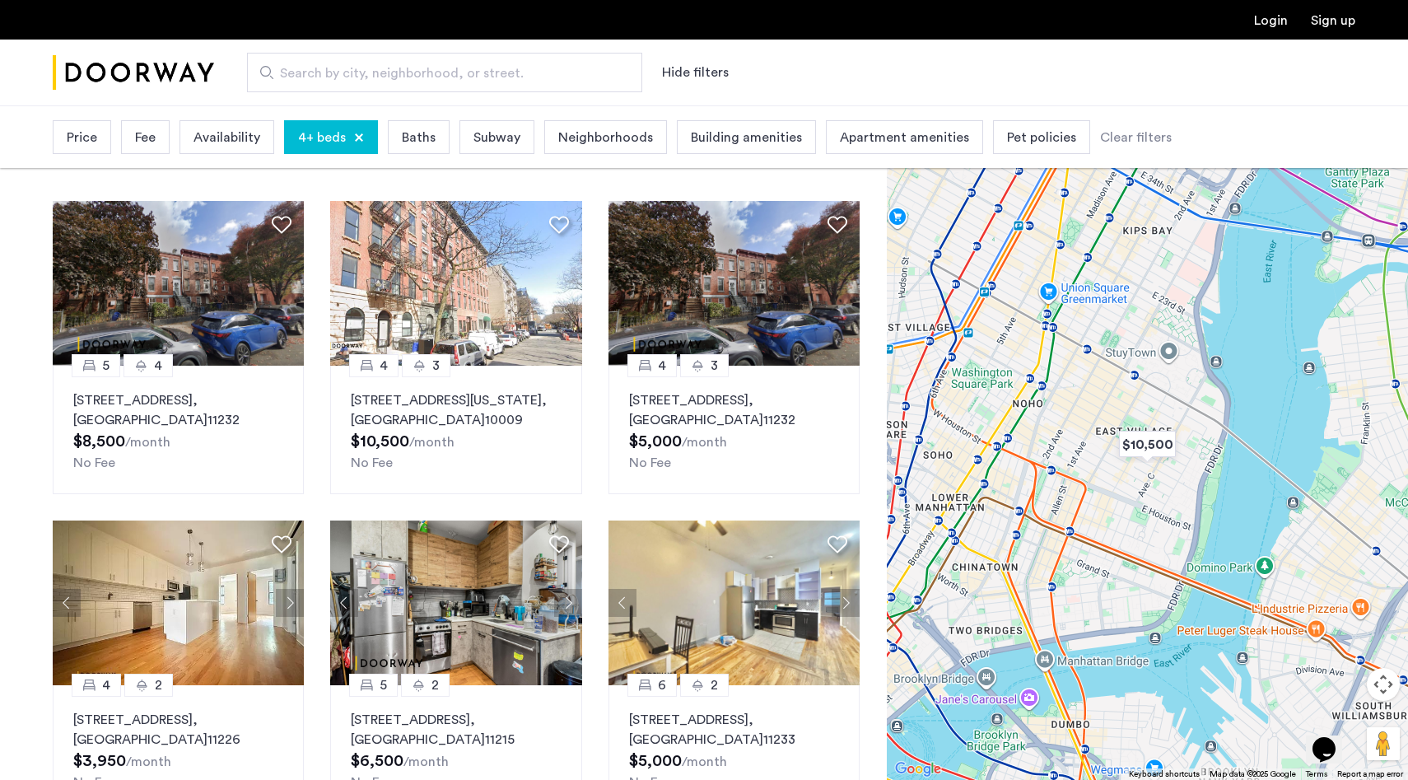
drag, startPoint x: 1140, startPoint y: 289, endPoint x: 1121, endPoint y: 338, distance: 53.2
click at [1120, 340] on div at bounding box center [1147, 442] width 521 height 674
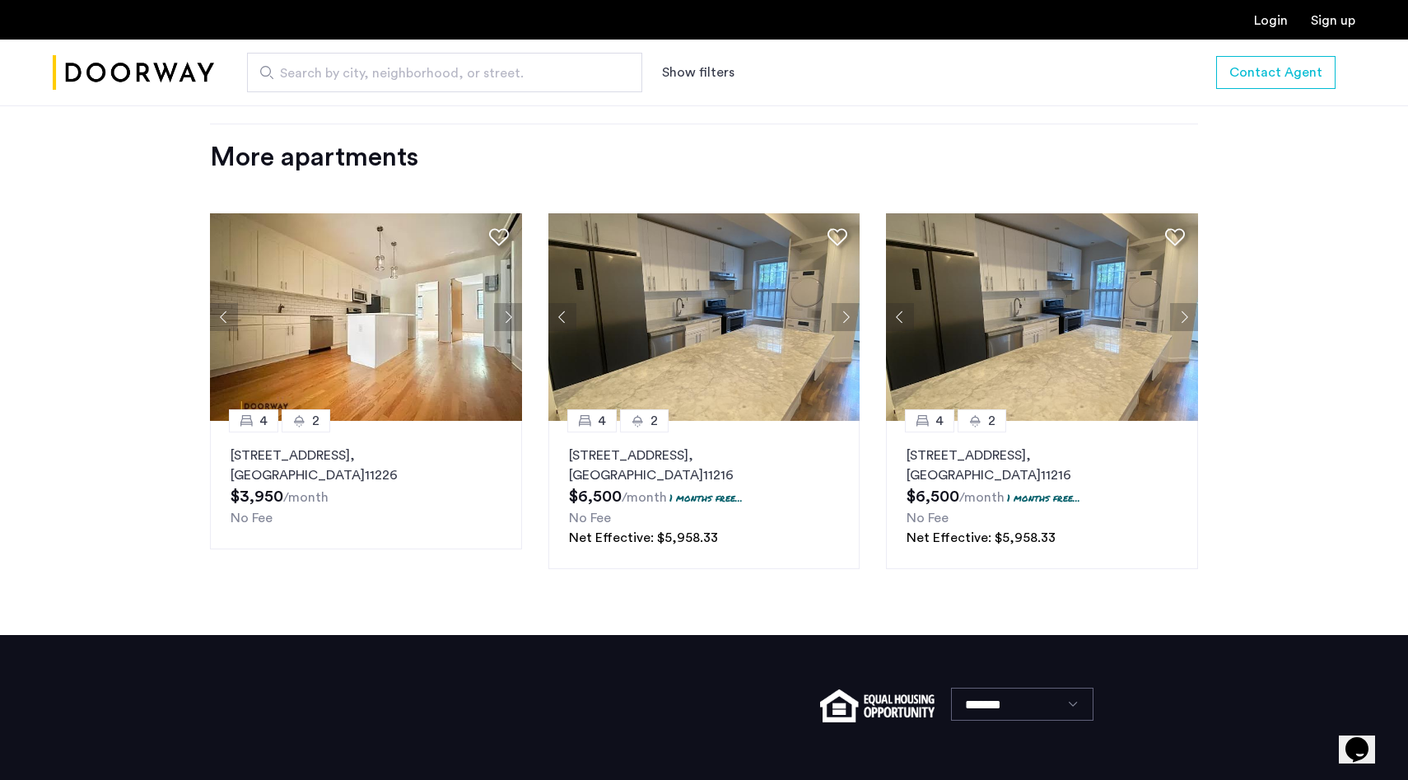
scroll to position [2007, 0]
